Goal: Information Seeking & Learning: Compare options

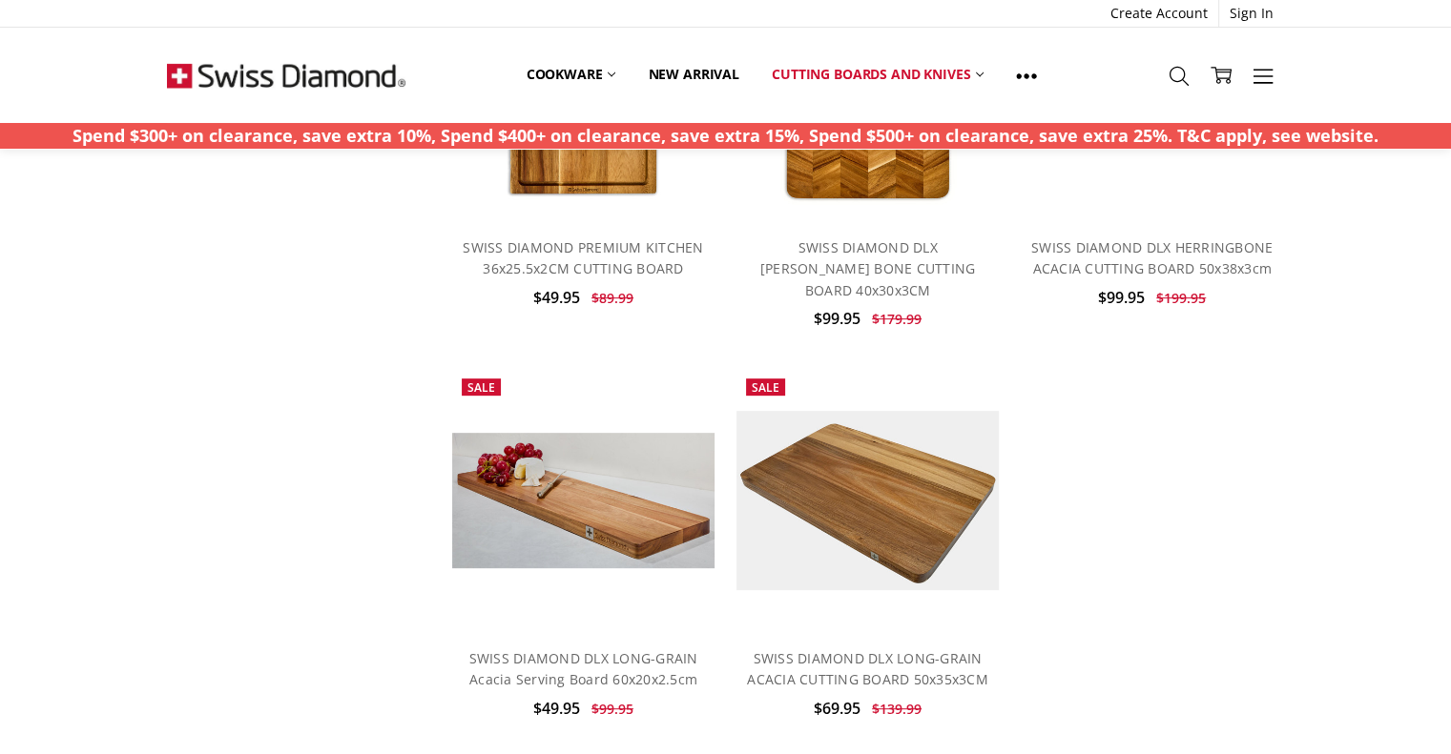
scroll to position [763, 0]
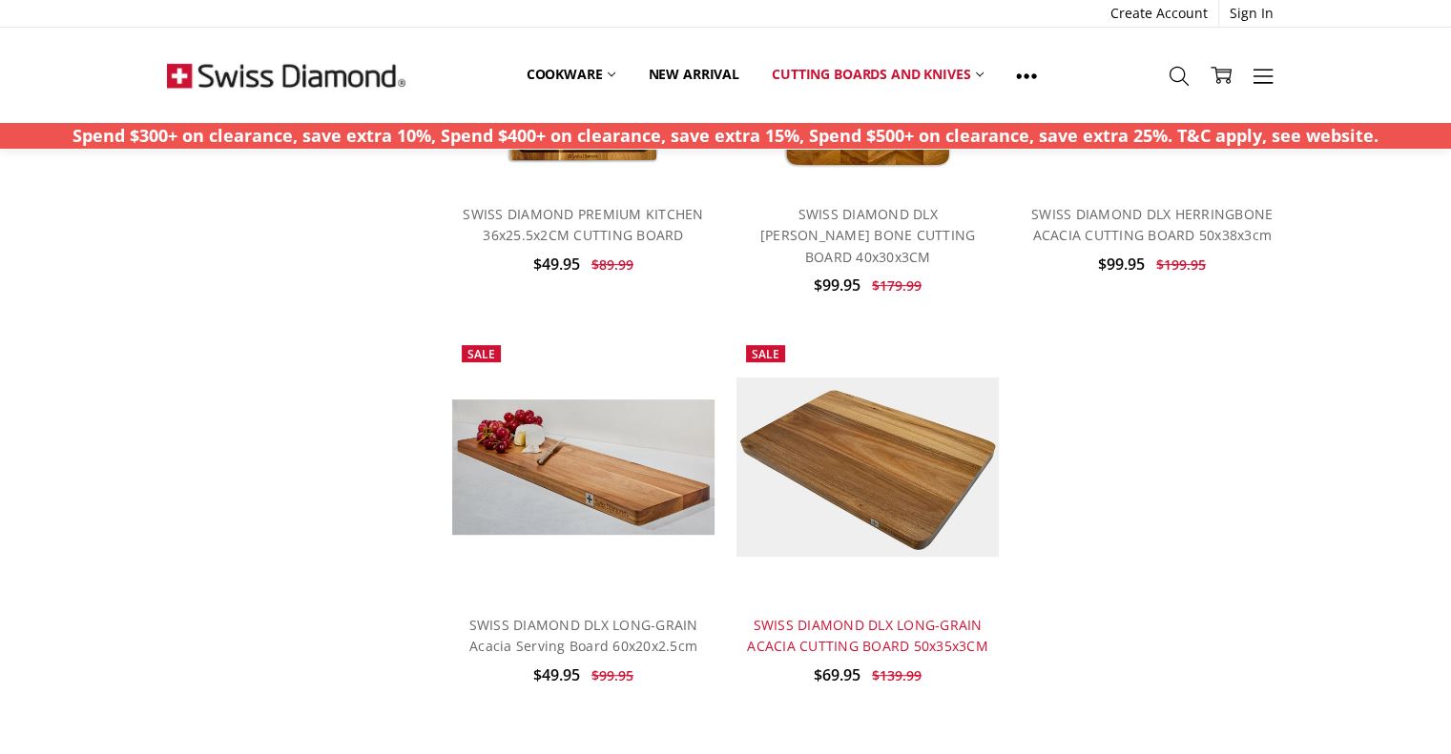
click at [885, 616] on link "SWISS DIAMOND DLX LONG-GRAIN ACACIA CUTTING BOARD 50x35x3CM" at bounding box center [867, 635] width 241 height 39
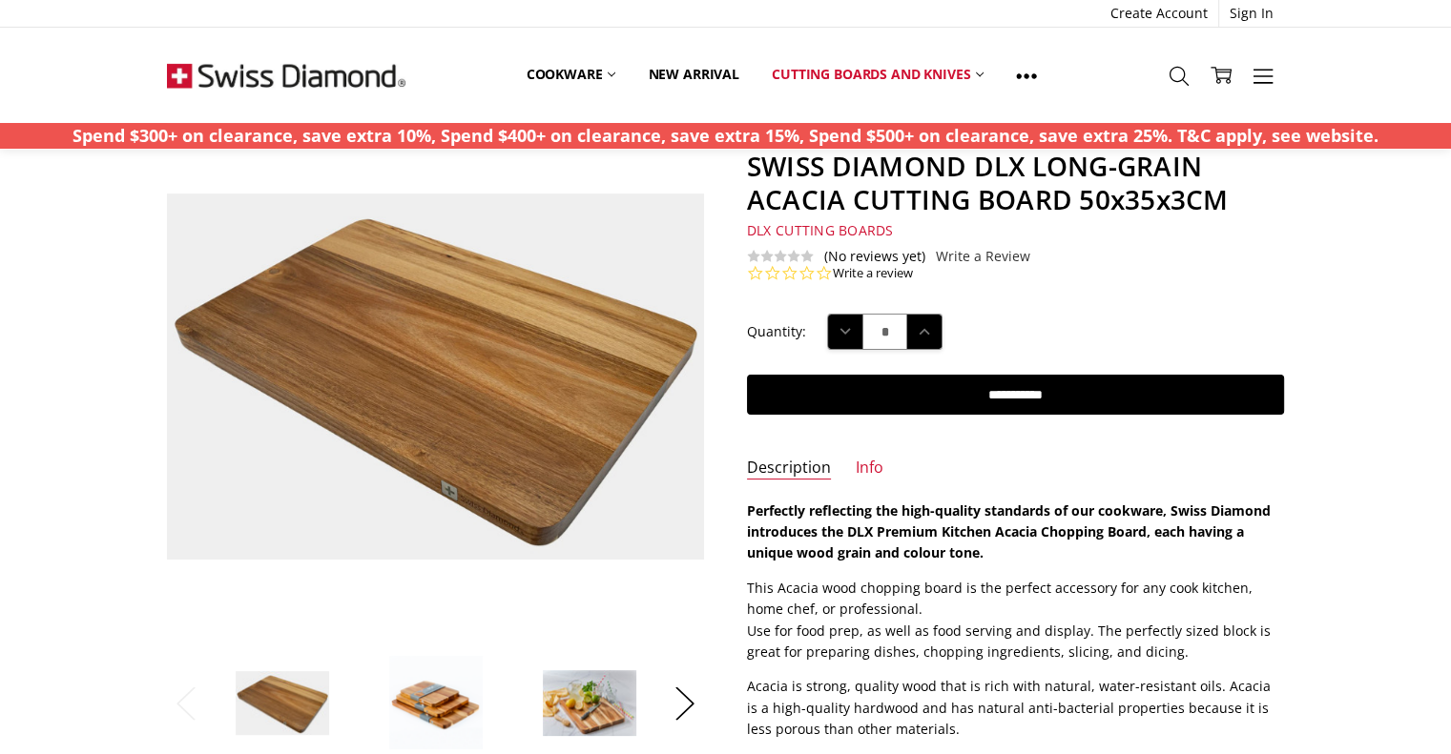
scroll to position [200, 0]
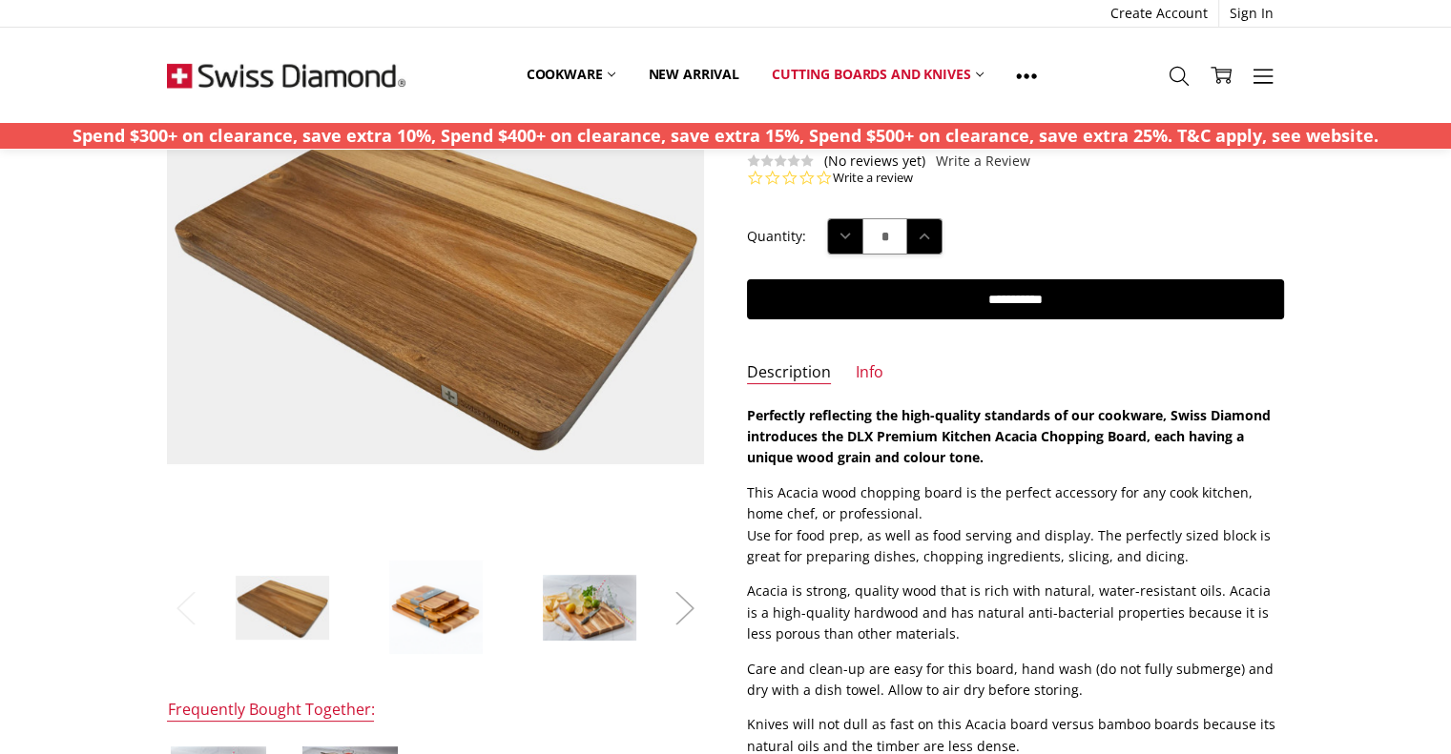
click at [694, 603] on button "Next" at bounding box center [685, 609] width 38 height 58
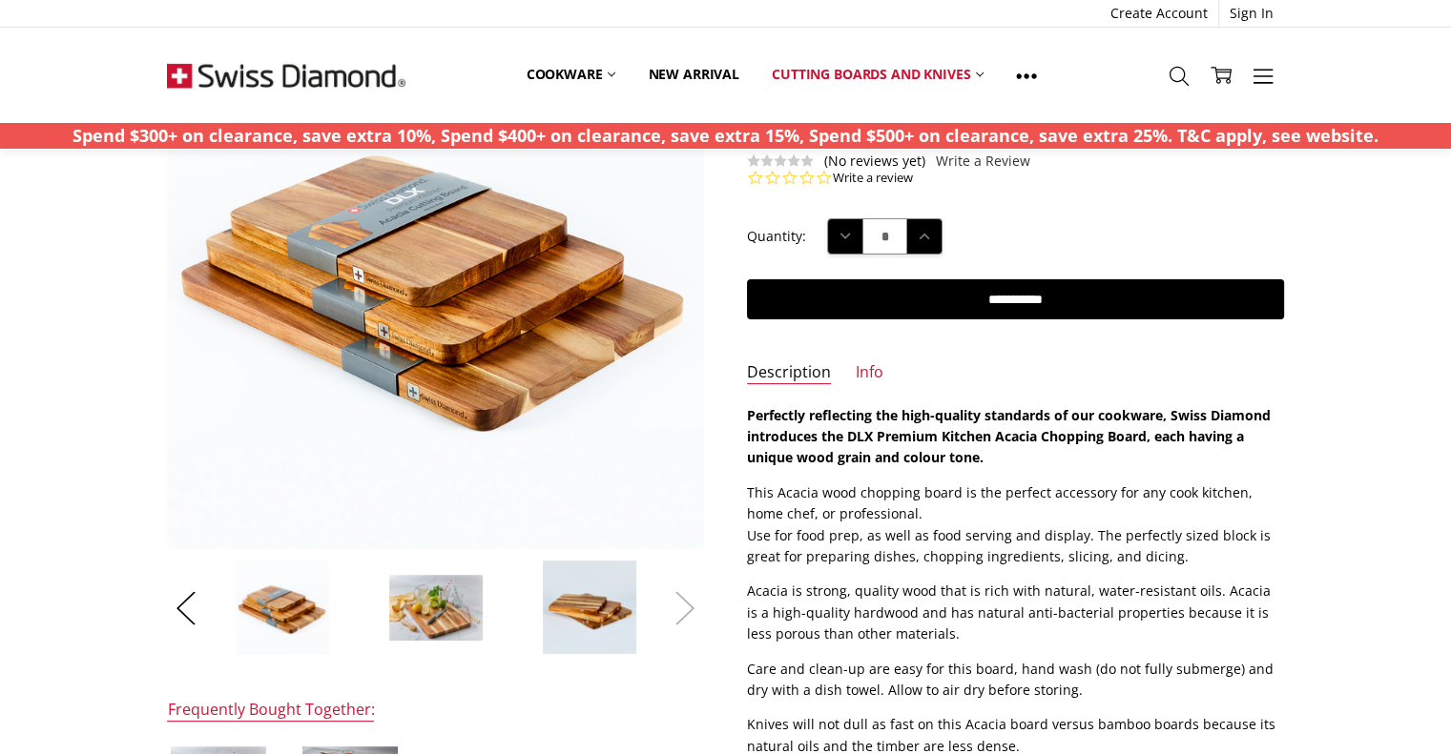
click at [690, 605] on button "Next" at bounding box center [685, 609] width 38 height 58
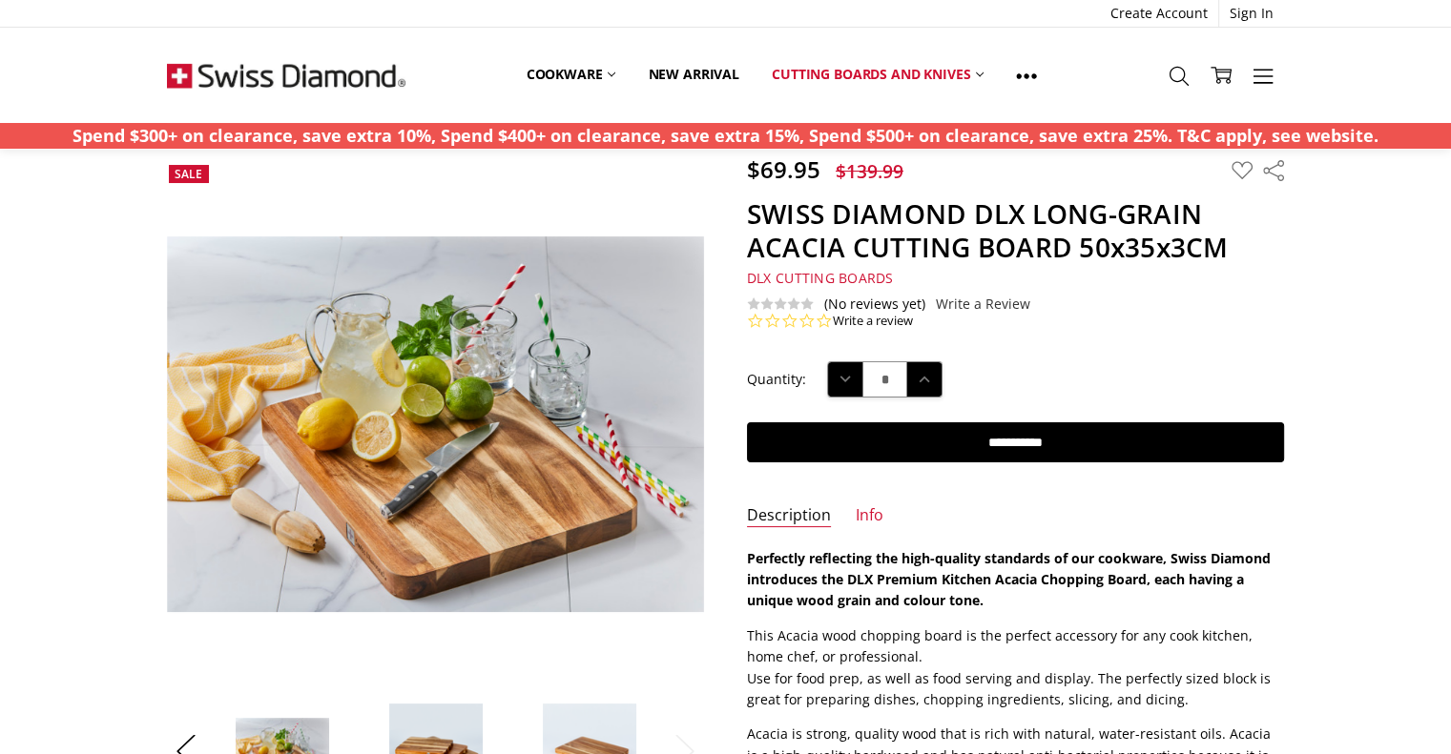
scroll to position [10, 0]
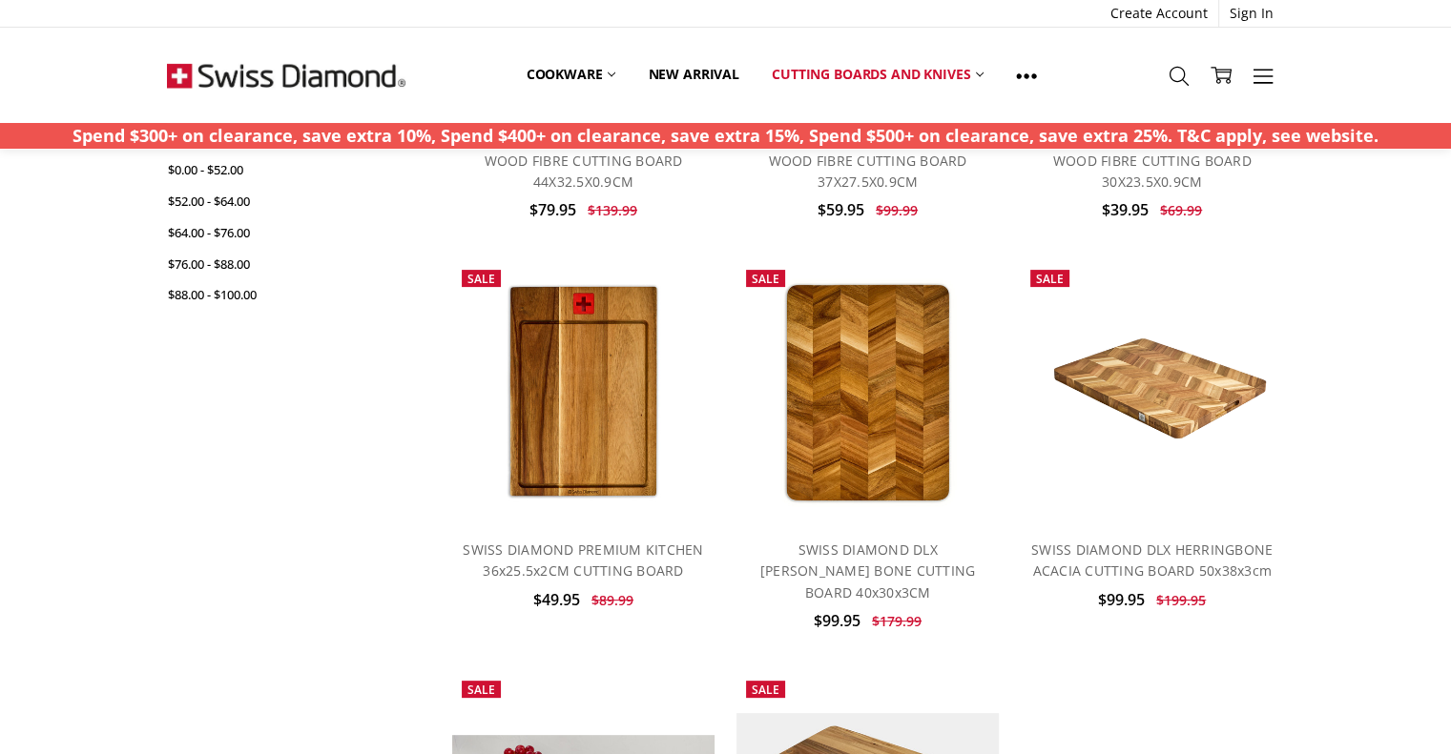
scroll to position [381, 0]
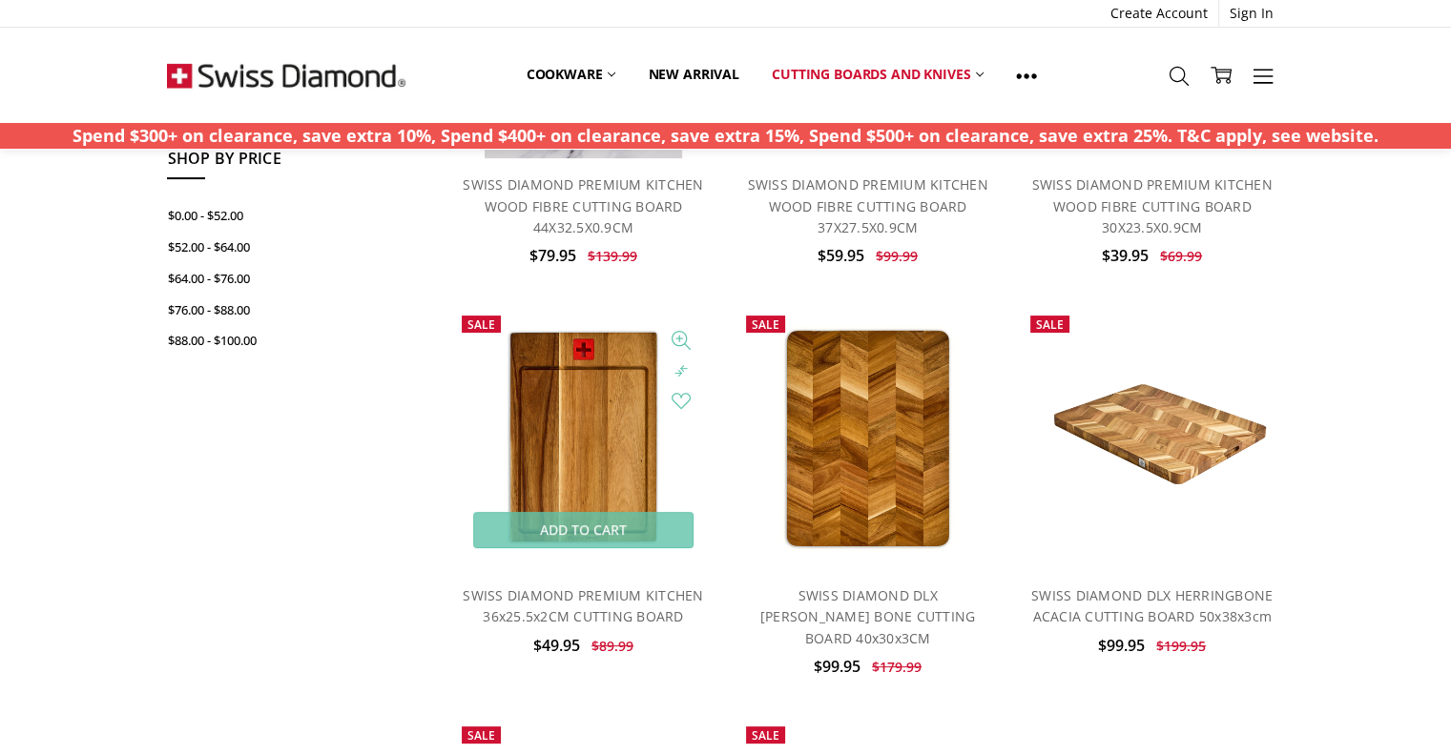
click at [638, 422] on img at bounding box center [583, 437] width 201 height 263
